Goal: Use online tool/utility: Utilize a website feature to perform a specific function

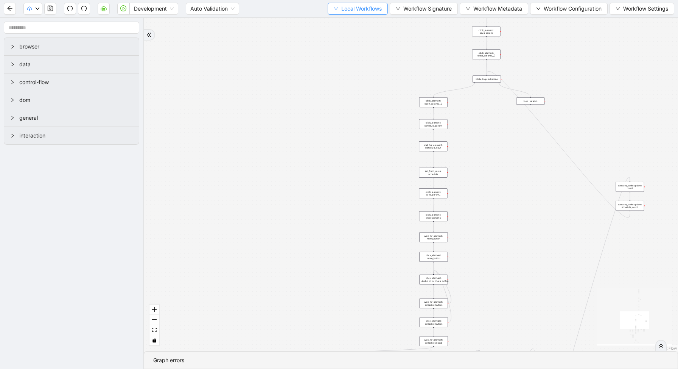
click at [346, 10] on span "Local Workflows" at bounding box center [361, 9] width 40 height 8
click at [345, 22] on span "Select" at bounding box center [354, 23] width 49 height 8
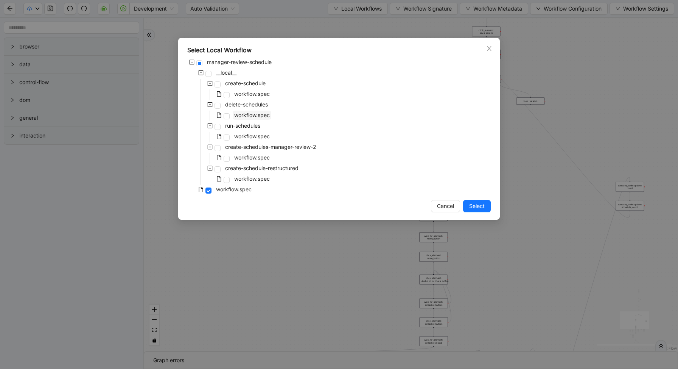
click at [244, 117] on span "workflow.spec" at bounding box center [252, 115] width 36 height 6
click at [478, 209] on span "Select" at bounding box center [477, 206] width 16 height 8
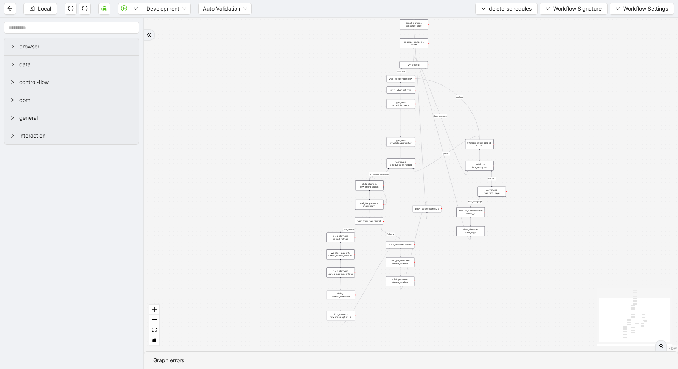
drag, startPoint x: 453, startPoint y: 62, endPoint x: 394, endPoint y: 368, distance: 311.7
click at [396, 368] on section "loopFrom has_cancel fallback is_required_schedule has_next_row fallback has_nex…" at bounding box center [411, 193] width 534 height 351
click at [397, 188] on div "conditions: is_required_schedule" at bounding box center [400, 189] width 28 height 10
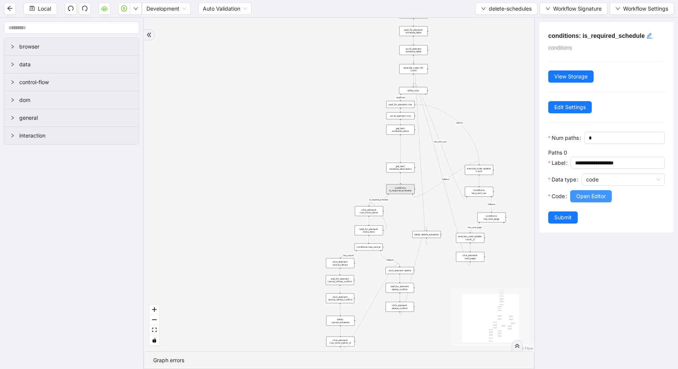
click at [593, 190] on button "Open Editor" at bounding box center [591, 196] width 42 height 12
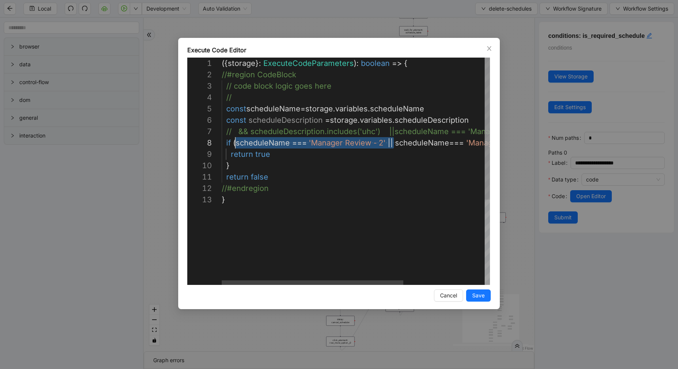
scroll to position [79, 14]
drag, startPoint x: 394, startPoint y: 145, endPoint x: 237, endPoint y: 146, distance: 157.8
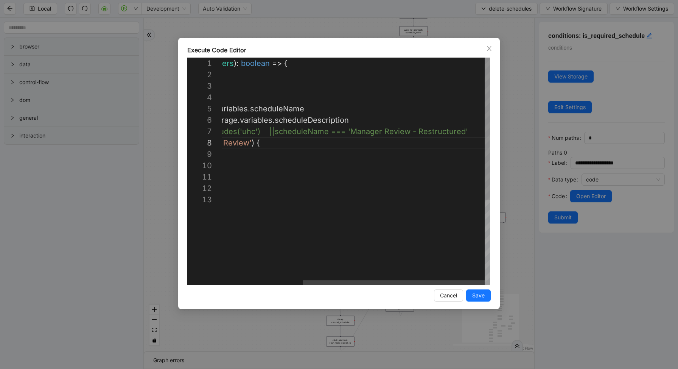
click at [473, 133] on div "({ storage }: ExecuteCodeParameters ): boolean => { //#region CodeBlock // code…" at bounding box center [296, 239] width 388 height 363
paste textarea "**********"
type textarea "**********"
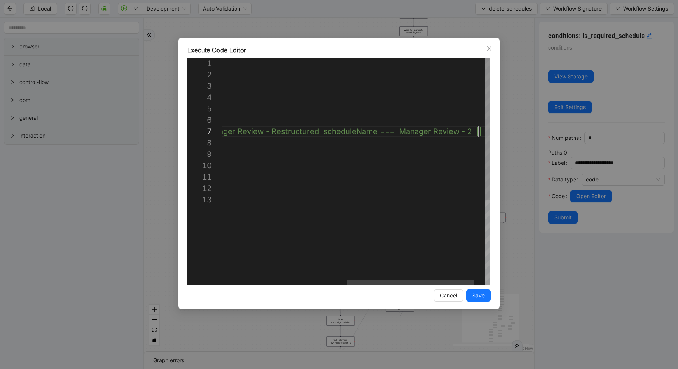
scroll to position [68, 524]
click at [484, 295] on span "Save" at bounding box center [478, 295] width 12 height 8
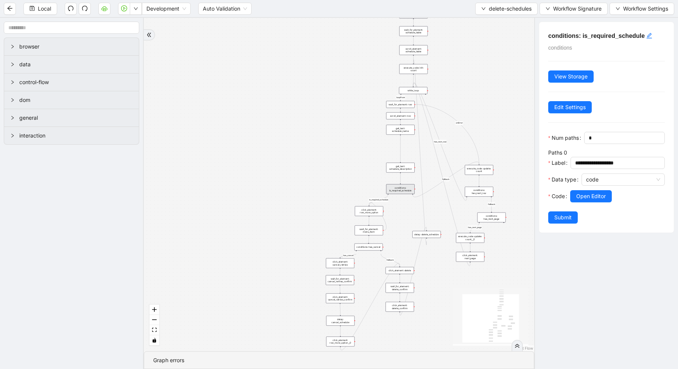
click at [572, 208] on div at bounding box center [617, 206] width 95 height 9
click at [572, 215] on button "Submit" at bounding box center [563, 217] width 30 height 12
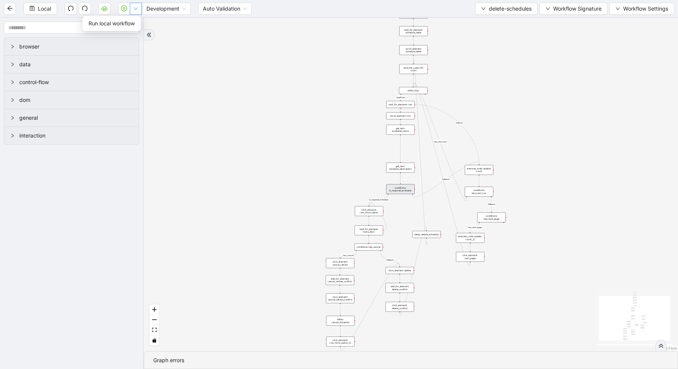
click at [135, 11] on icon "down" at bounding box center [136, 8] width 5 height 5
click at [135, 25] on span "Run local workflow" at bounding box center [112, 23] width 46 height 8
click at [138, 13] on button "button" at bounding box center [136, 9] width 12 height 12
click at [134, 26] on span "Run local workflow" at bounding box center [112, 23] width 46 height 8
click at [494, 12] on span "delete-schedules" at bounding box center [510, 9] width 43 height 8
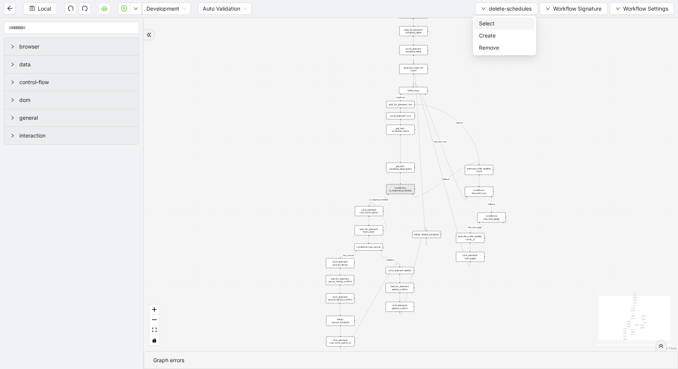
click at [491, 20] on span "Select" at bounding box center [504, 23] width 51 height 8
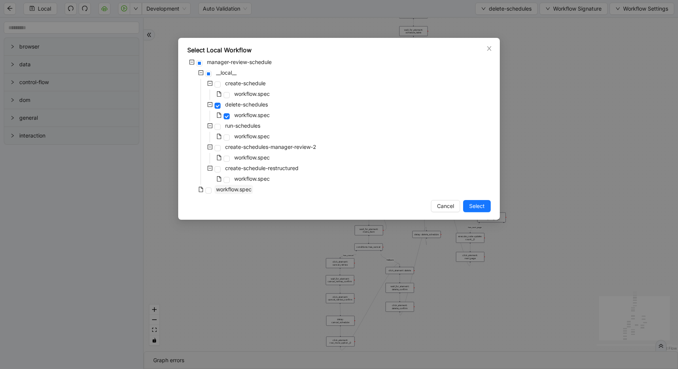
click at [237, 190] on span "workflow.spec" at bounding box center [234, 189] width 36 height 6
click at [473, 204] on span "Select" at bounding box center [477, 206] width 16 height 8
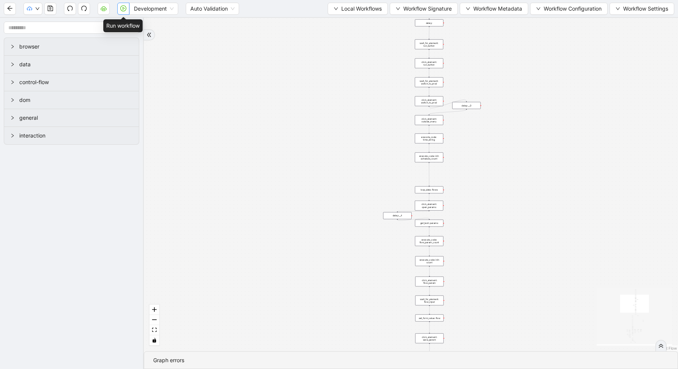
click at [123, 8] on icon "play-circle" at bounding box center [123, 8] width 6 height 6
